Goal: Find specific page/section: Find specific page/section

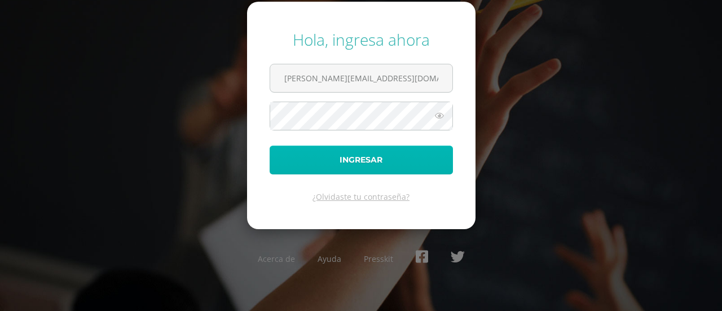
click at [359, 155] on button "Ingresar" at bounding box center [361, 160] width 183 height 29
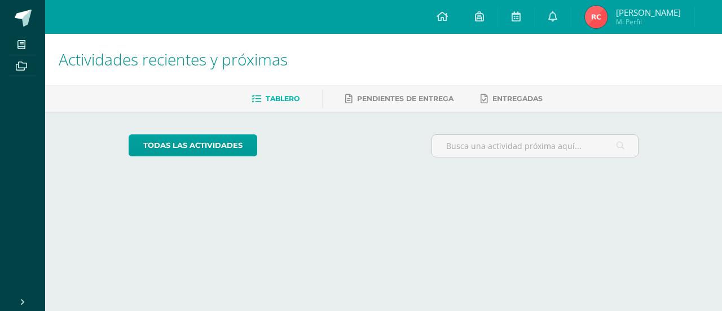
click at [597, 17] on img at bounding box center [596, 17] width 23 height 23
